Goal: Task Accomplishment & Management: Manage account settings

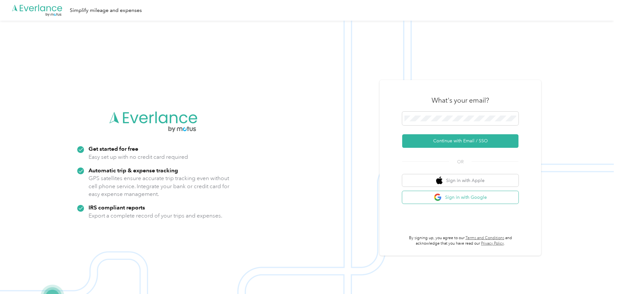
click at [478, 199] on button "Sign in with Google" at bounding box center [460, 197] width 116 height 13
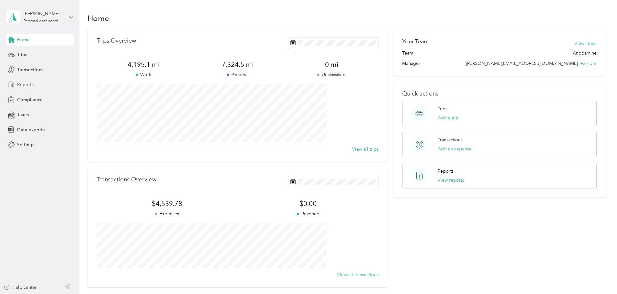
click at [30, 85] on span "Reports" at bounding box center [25, 84] width 16 height 7
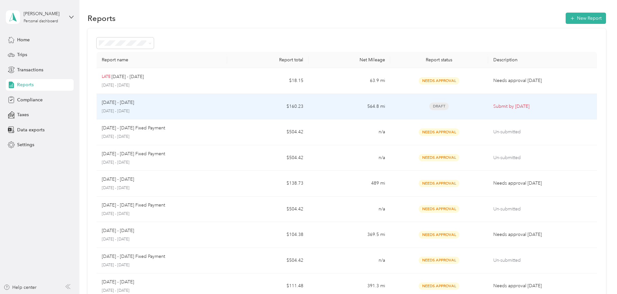
click at [493, 110] on p "Submit by [DATE]" at bounding box center [542, 106] width 98 height 7
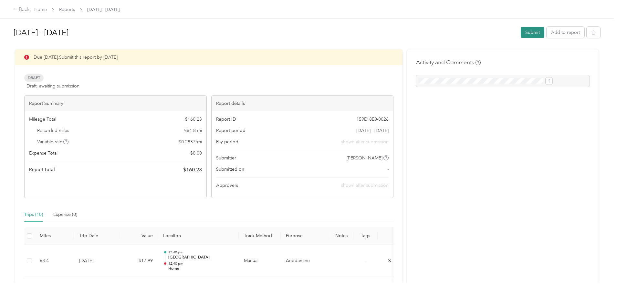
click at [520, 36] on button "Submit" at bounding box center [532, 32] width 24 height 11
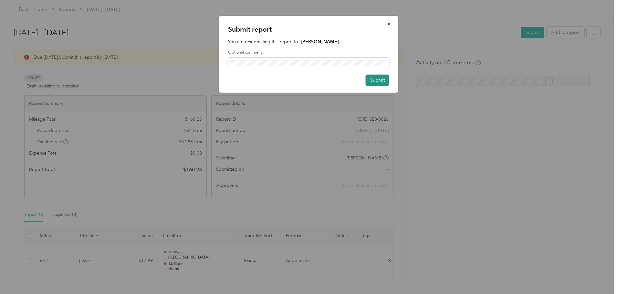
click at [372, 83] on button "Submit" at bounding box center [377, 80] width 24 height 11
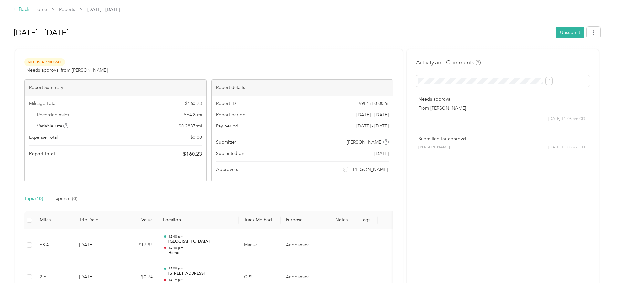
click at [30, 9] on div "Back" at bounding box center [21, 10] width 17 height 8
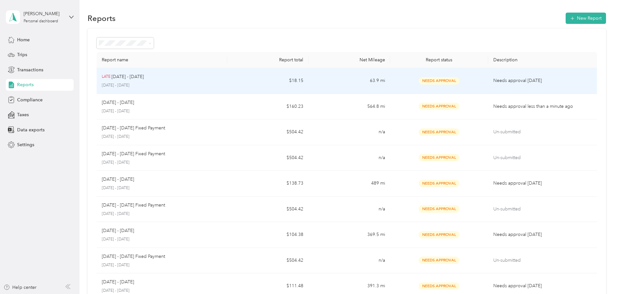
click at [212, 82] on div "LATE [DATE] - [DATE] [DATE] - [DATE]" at bounding box center [162, 80] width 120 height 15
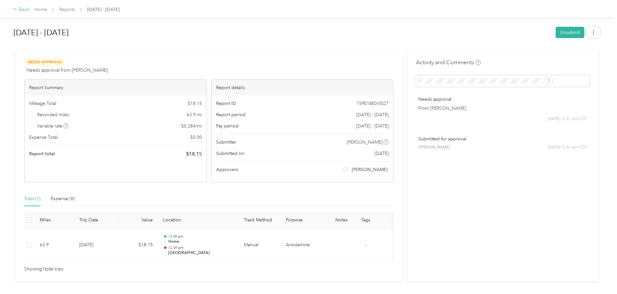
click at [30, 10] on div "Back" at bounding box center [21, 10] width 17 height 8
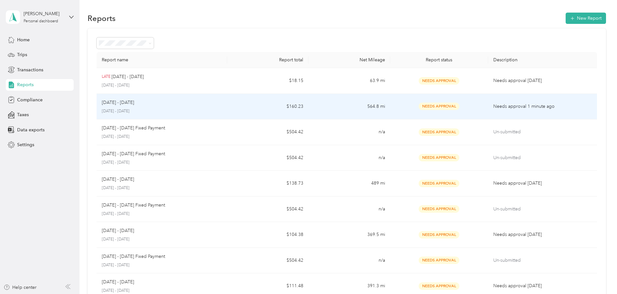
click at [390, 111] on td "Needs Approval" at bounding box center [439, 107] width 98 height 26
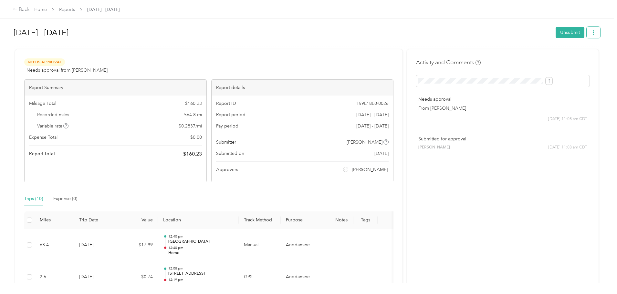
click at [586, 37] on button "button" at bounding box center [593, 32] width 14 height 11
click at [531, 56] on span "Download" at bounding box center [521, 56] width 21 height 7
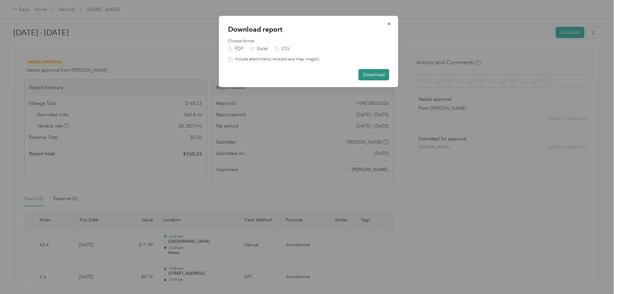
click at [369, 76] on button "Download" at bounding box center [373, 74] width 31 height 11
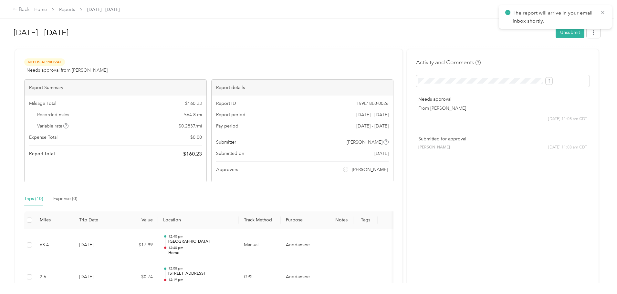
click at [256, 43] on div at bounding box center [307, 46] width 586 height 7
click at [30, 8] on div "Back" at bounding box center [21, 10] width 17 height 8
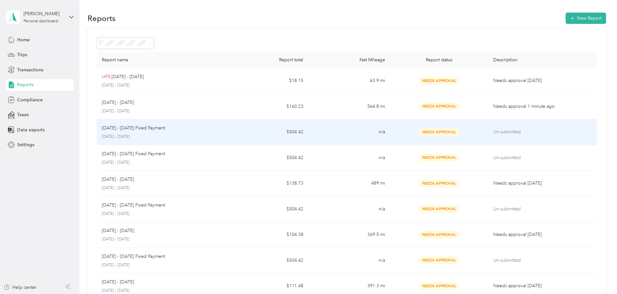
click at [254, 130] on td "$504.42" at bounding box center [267, 132] width 81 height 26
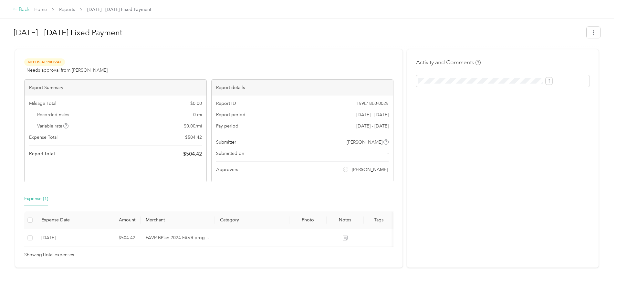
click at [30, 12] on div "Back" at bounding box center [21, 10] width 17 height 8
